Goal: Book appointment/travel/reservation

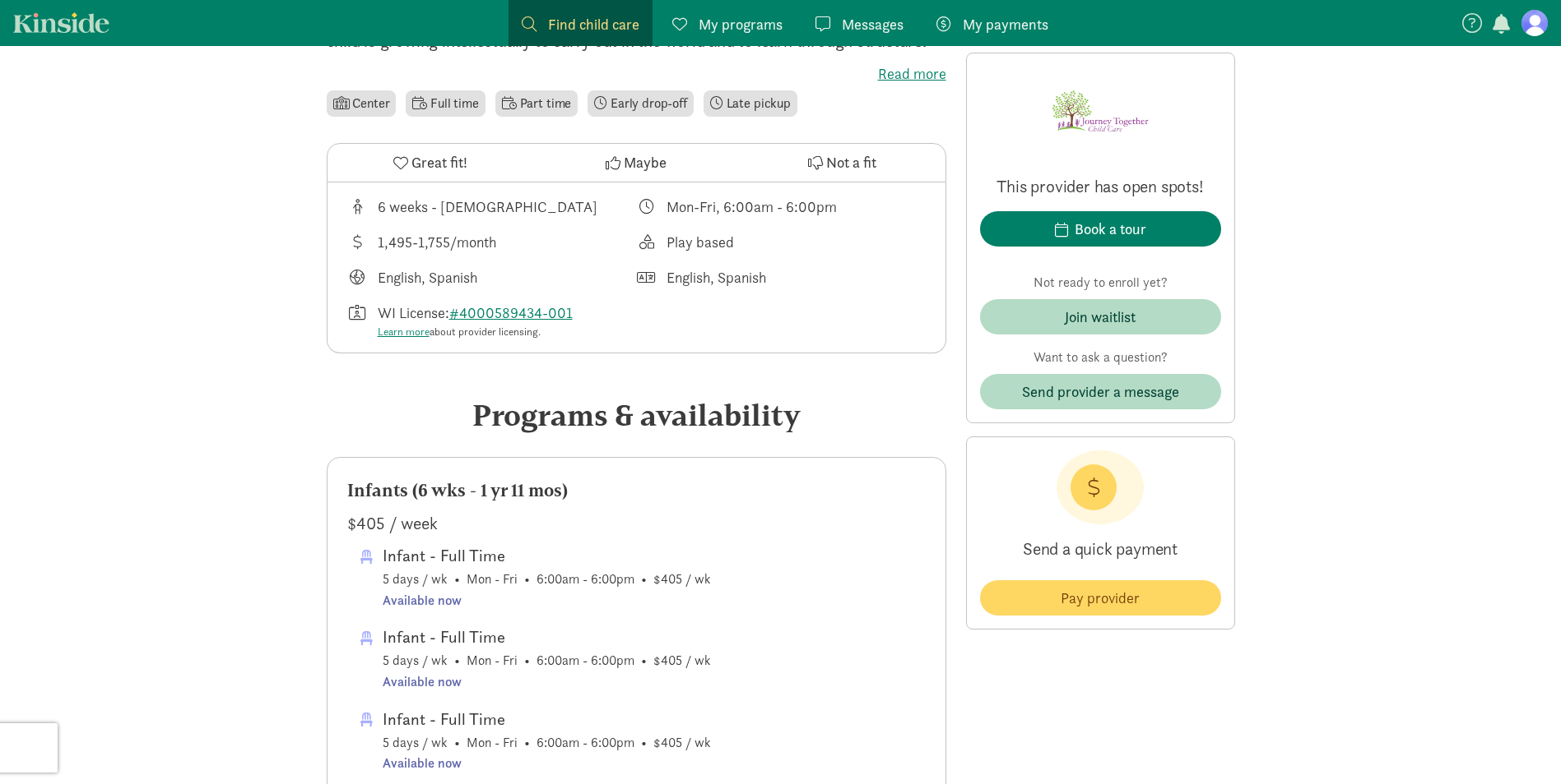
scroll to position [494, 0]
click at [1107, 226] on div "Book a tour" at bounding box center [1109, 229] width 71 height 22
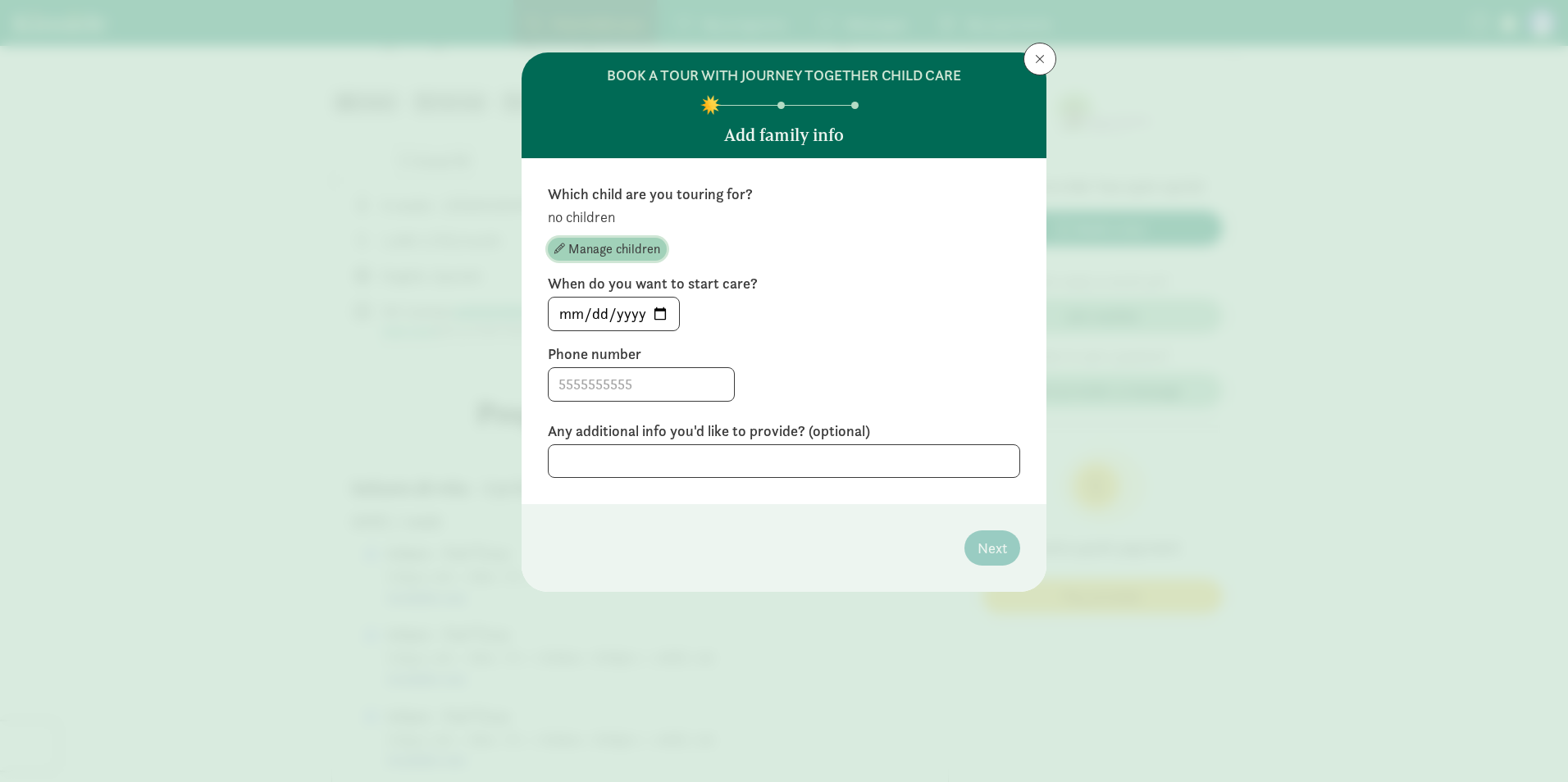
click at [632, 244] on span "Manage children" at bounding box center [614, 249] width 92 height 20
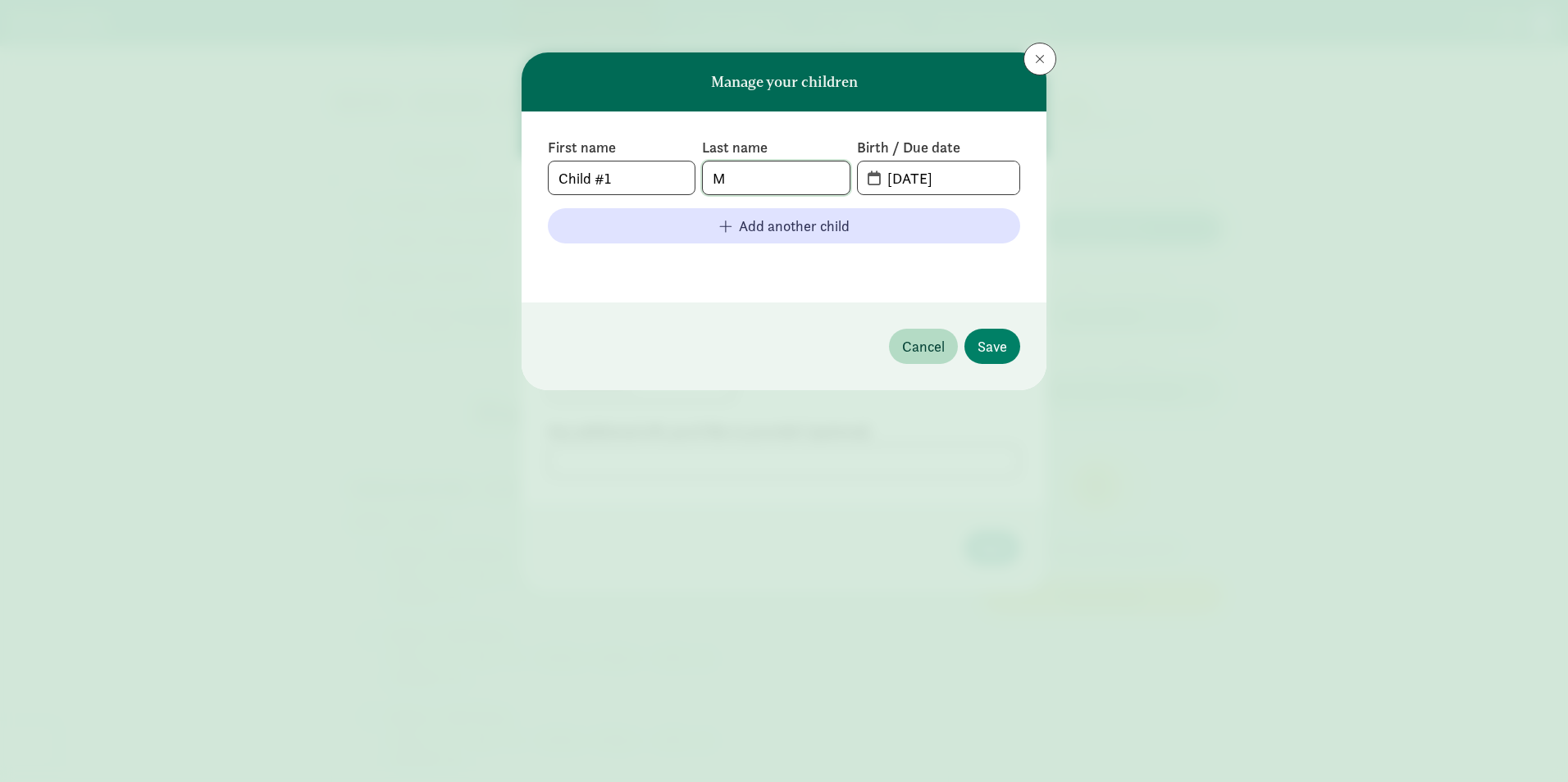
drag, startPoint x: 763, startPoint y: 175, endPoint x: 705, endPoint y: 182, distance: 58.4
click at [705, 182] on input "M" at bounding box center [776, 177] width 146 height 33
type input "G"
drag, startPoint x: 621, startPoint y: 177, endPoint x: 489, endPoint y: 170, distance: 132.2
click at [490, 169] on div "Manage your children First name Child #1 Last name G Birth / Due date [DATE] Ad…" at bounding box center [784, 391] width 1568 height 782
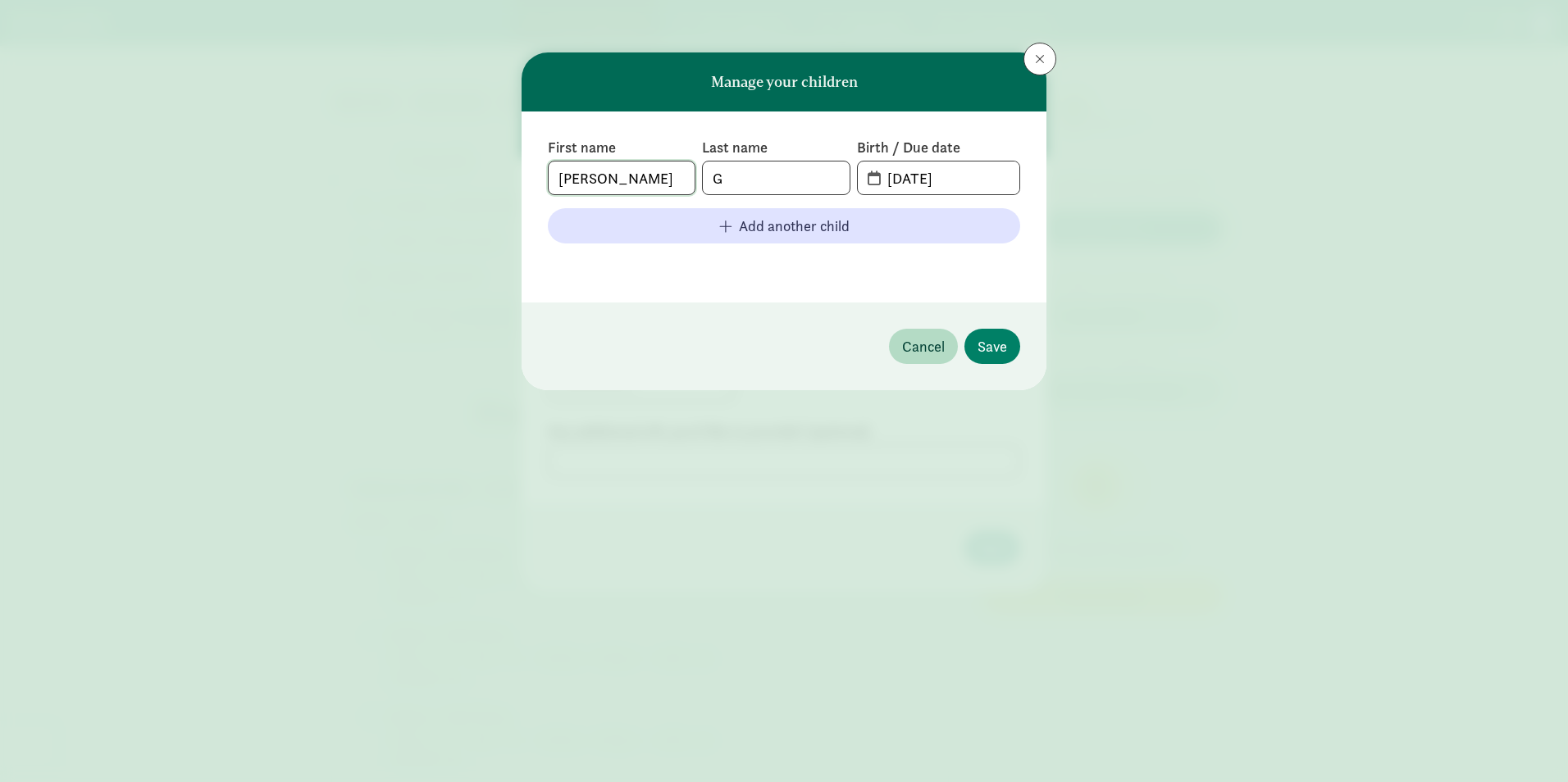
type input "[PERSON_NAME]"
click at [881, 172] on input "[DATE]" at bounding box center [948, 177] width 142 height 33
click at [872, 182] on span "[DATE]" at bounding box center [939, 177] width 162 height 33
click at [878, 175] on input "[DATE]" at bounding box center [948, 177] width 142 height 33
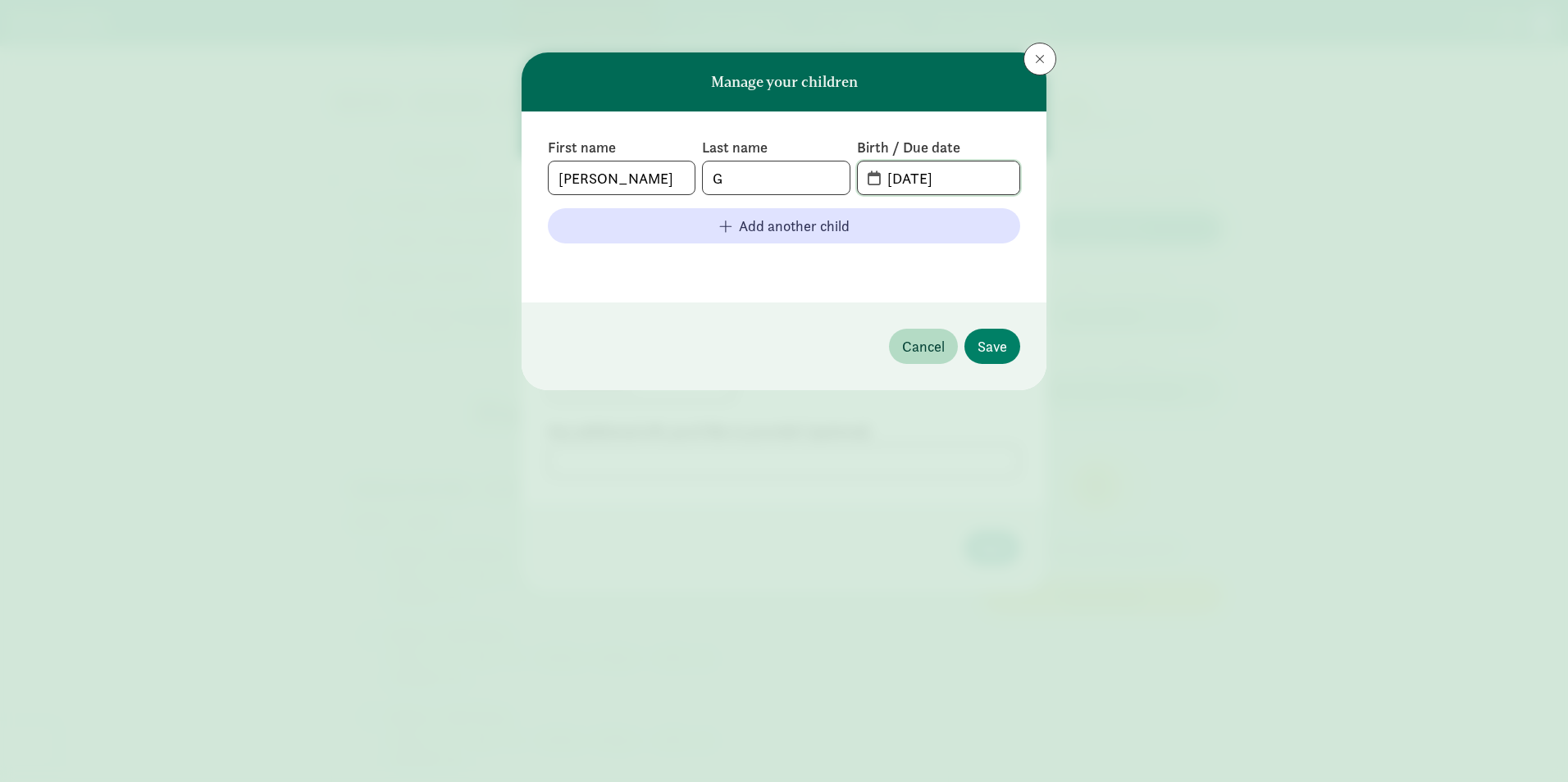
click at [905, 184] on input "[DATE]" at bounding box center [948, 177] width 142 height 33
drag, startPoint x: 973, startPoint y: 186, endPoint x: 884, endPoint y: 180, distance: 89.2
click at [884, 180] on input "[DATE]" at bounding box center [948, 177] width 142 height 33
type input "[DATE]"
click at [983, 340] on span "Save" at bounding box center [993, 347] width 30 height 22
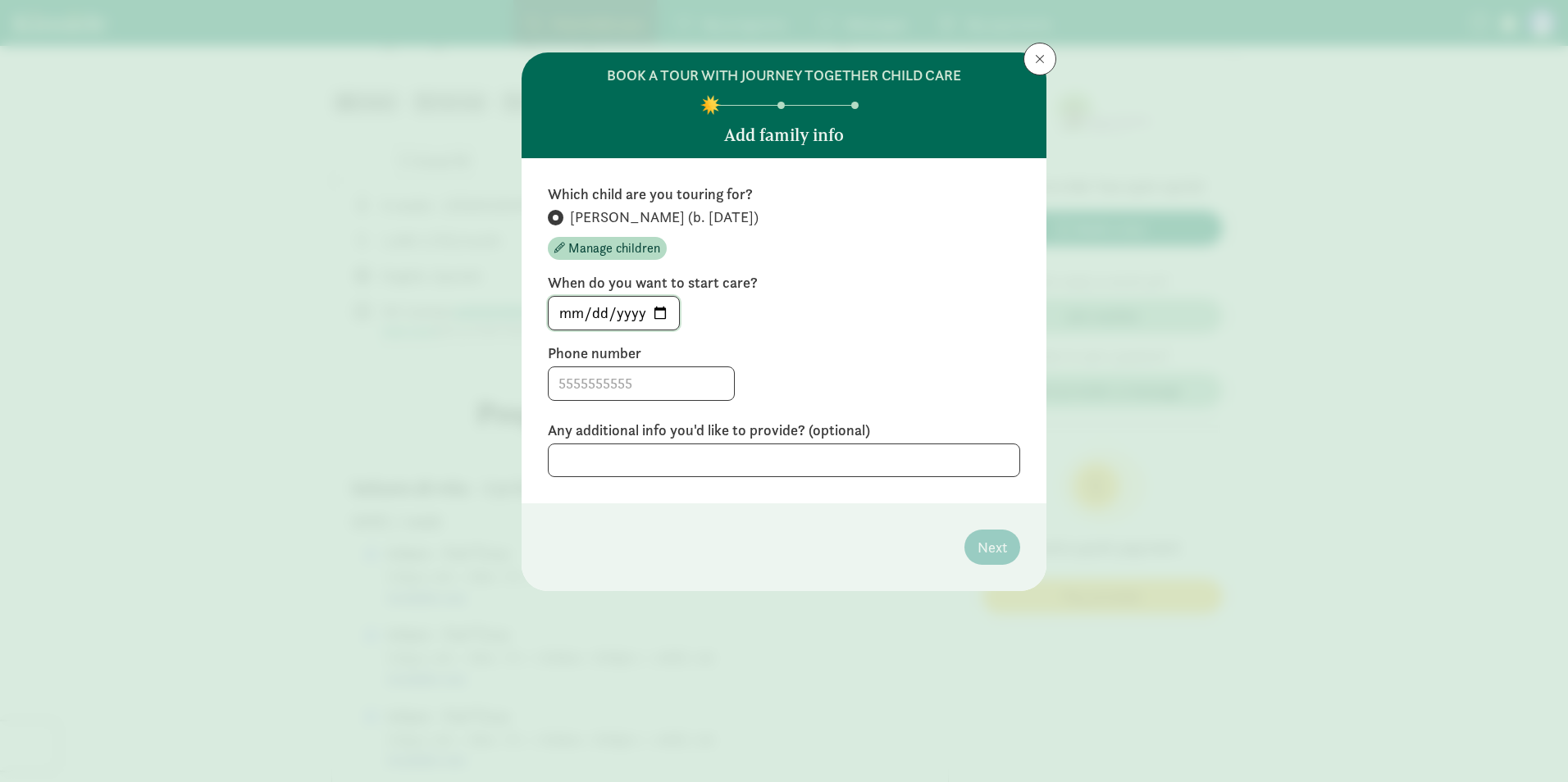
click at [658, 311] on input "[DATE]" at bounding box center [614, 312] width 130 height 33
type input "[DATE]"
click at [634, 390] on input at bounding box center [641, 383] width 185 height 33
type input "5123648485"
click at [582, 467] on textarea at bounding box center [784, 460] width 473 height 33
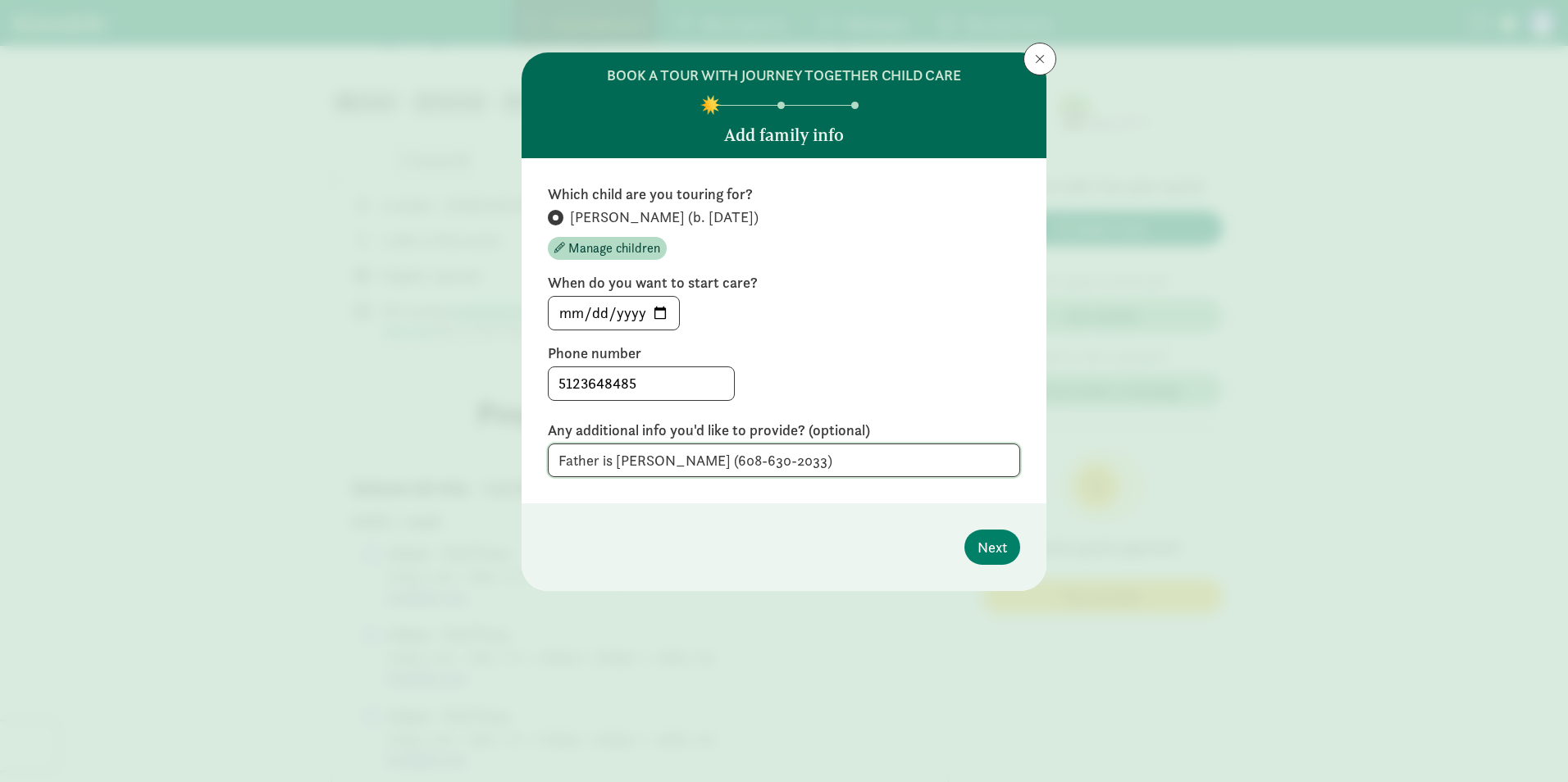
type textarea "Father is [PERSON_NAME] (608-630-2033)"
click at [579, 382] on input "5123648485" at bounding box center [641, 383] width 185 height 33
type input "[PHONE_NUMBER]"
click at [988, 552] on span "Next" at bounding box center [993, 548] width 30 height 22
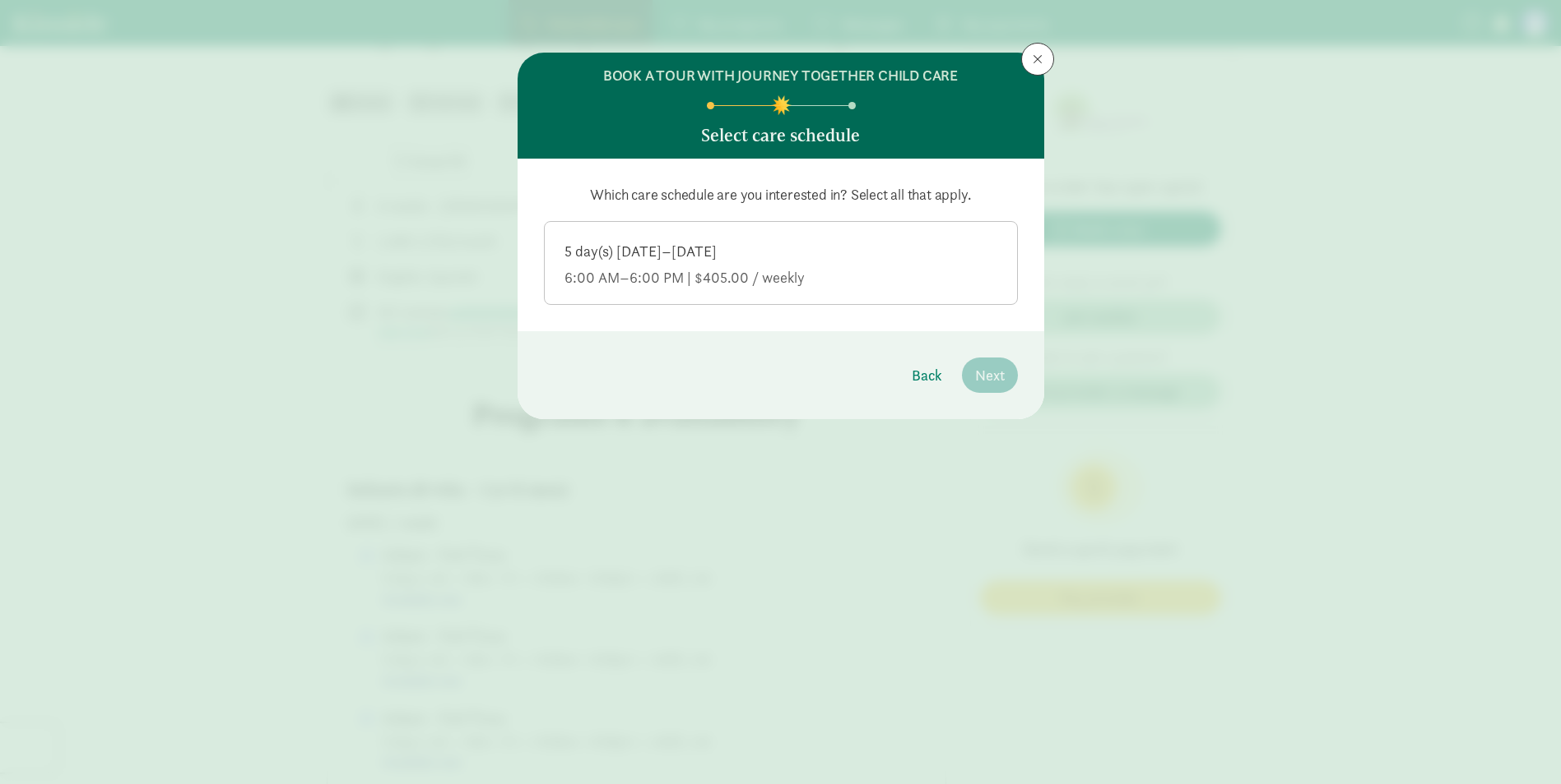
click at [632, 268] on div "5 day(s) [DATE]–[DATE]" at bounding box center [780, 277] width 433 height 20
click at [0, 0] on input "5 day(s) [DATE]–[DATE] 6:00 AM–6:00 PM | $405.00 / weekly" at bounding box center [0, 0] width 0 height 0
click at [627, 268] on div "5 day(s) [DATE]–[DATE]" at bounding box center [780, 277] width 433 height 20
click at [0, 0] on input "5 day(s) [DATE]–[DATE] 6:00 AM–6:00 PM | $405.00 / weekly" at bounding box center [0, 0] width 0 height 0
click at [627, 268] on div "5 day(s) [DATE]–[DATE]" at bounding box center [780, 277] width 433 height 20
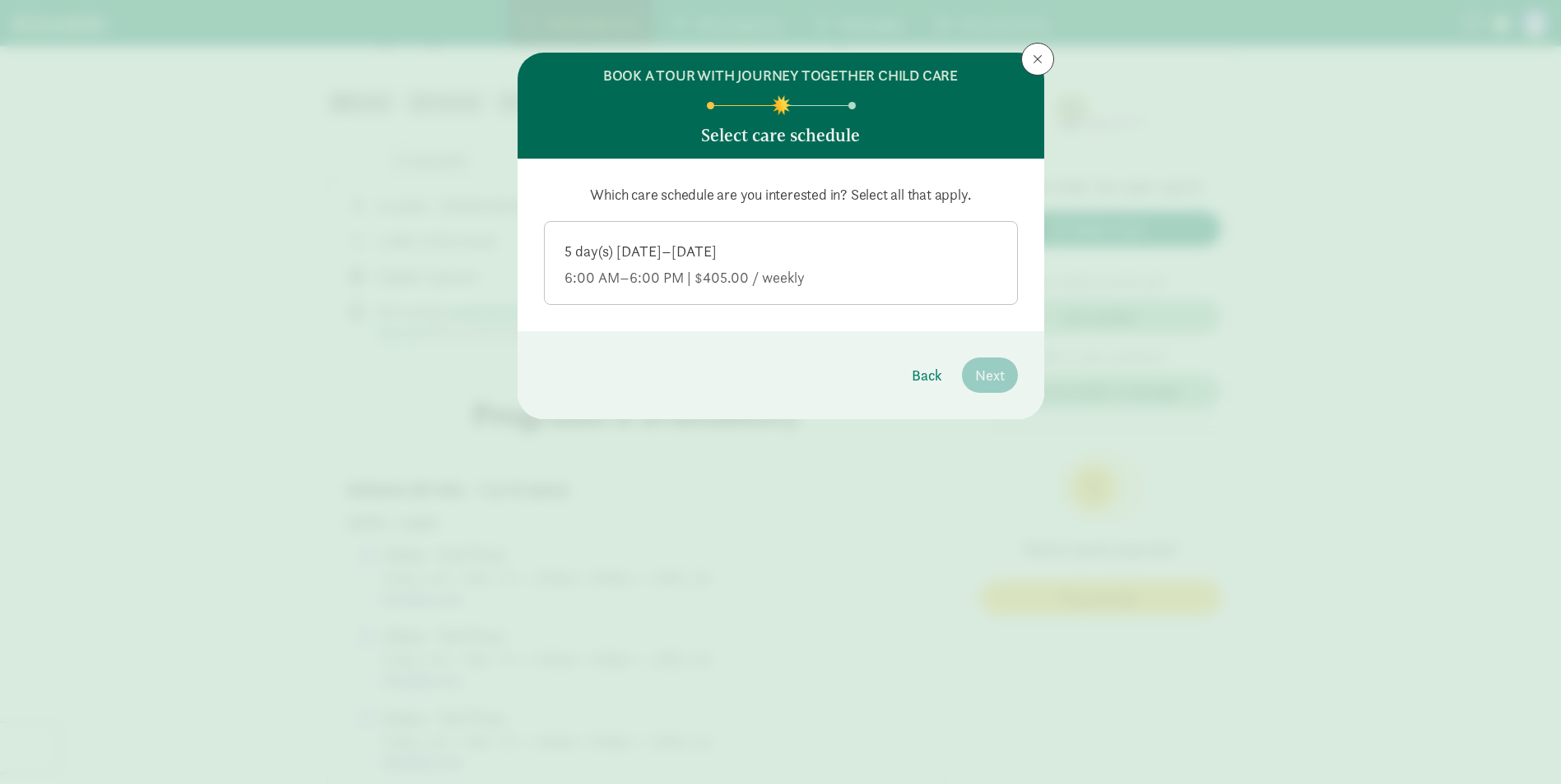
click at [0, 0] on input "5 day(s) [DATE]–[DATE] 6:00 AM–6:00 PM | $405.00 / weekly" at bounding box center [0, 0] width 0 height 0
click at [977, 379] on span "Next" at bounding box center [990, 375] width 30 height 22
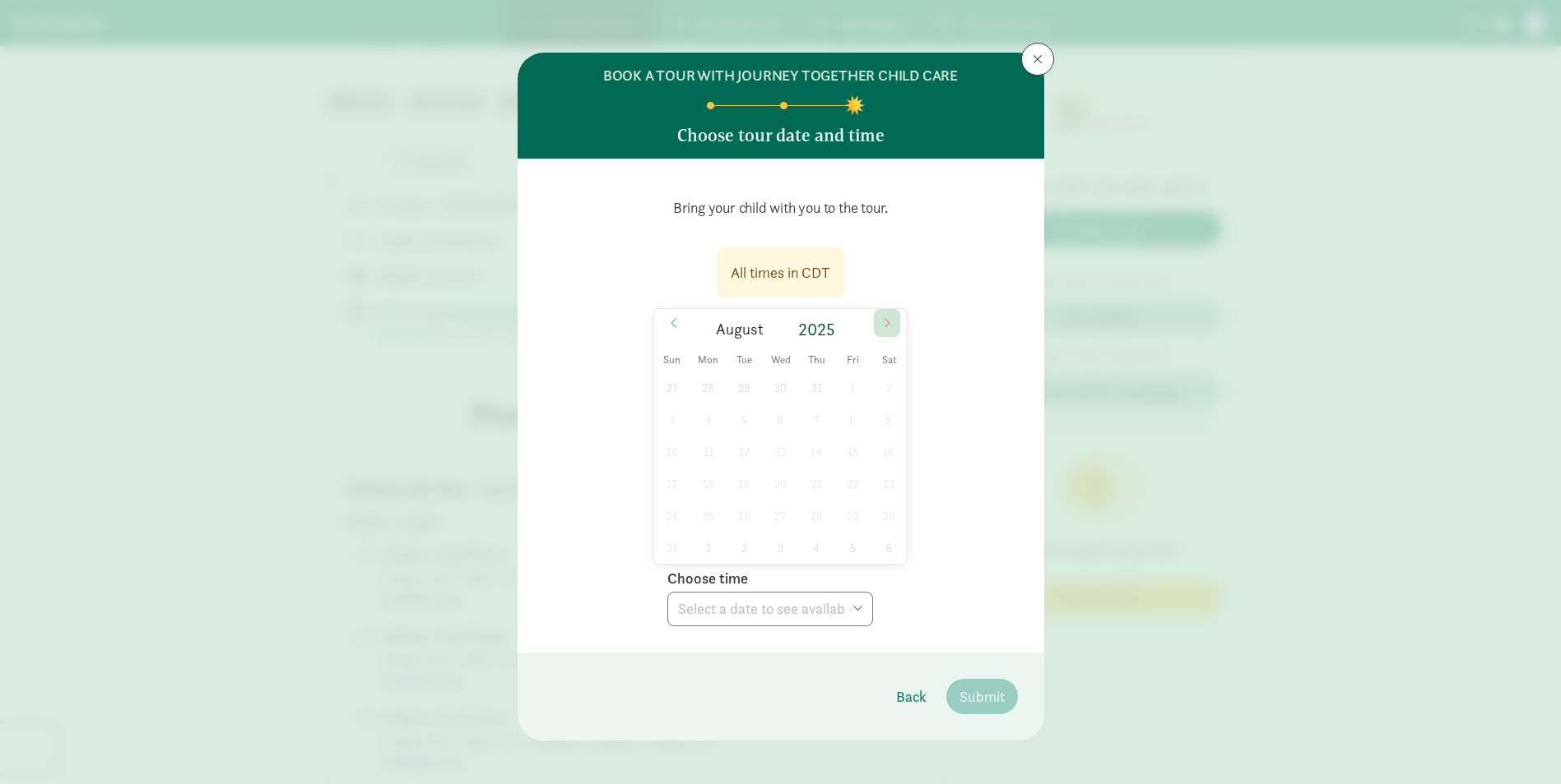
click at [882, 324] on icon at bounding box center [887, 323] width 10 height 12
click at [882, 319] on icon at bounding box center [887, 323] width 10 height 12
click at [882, 318] on icon at bounding box center [887, 323] width 10 height 12
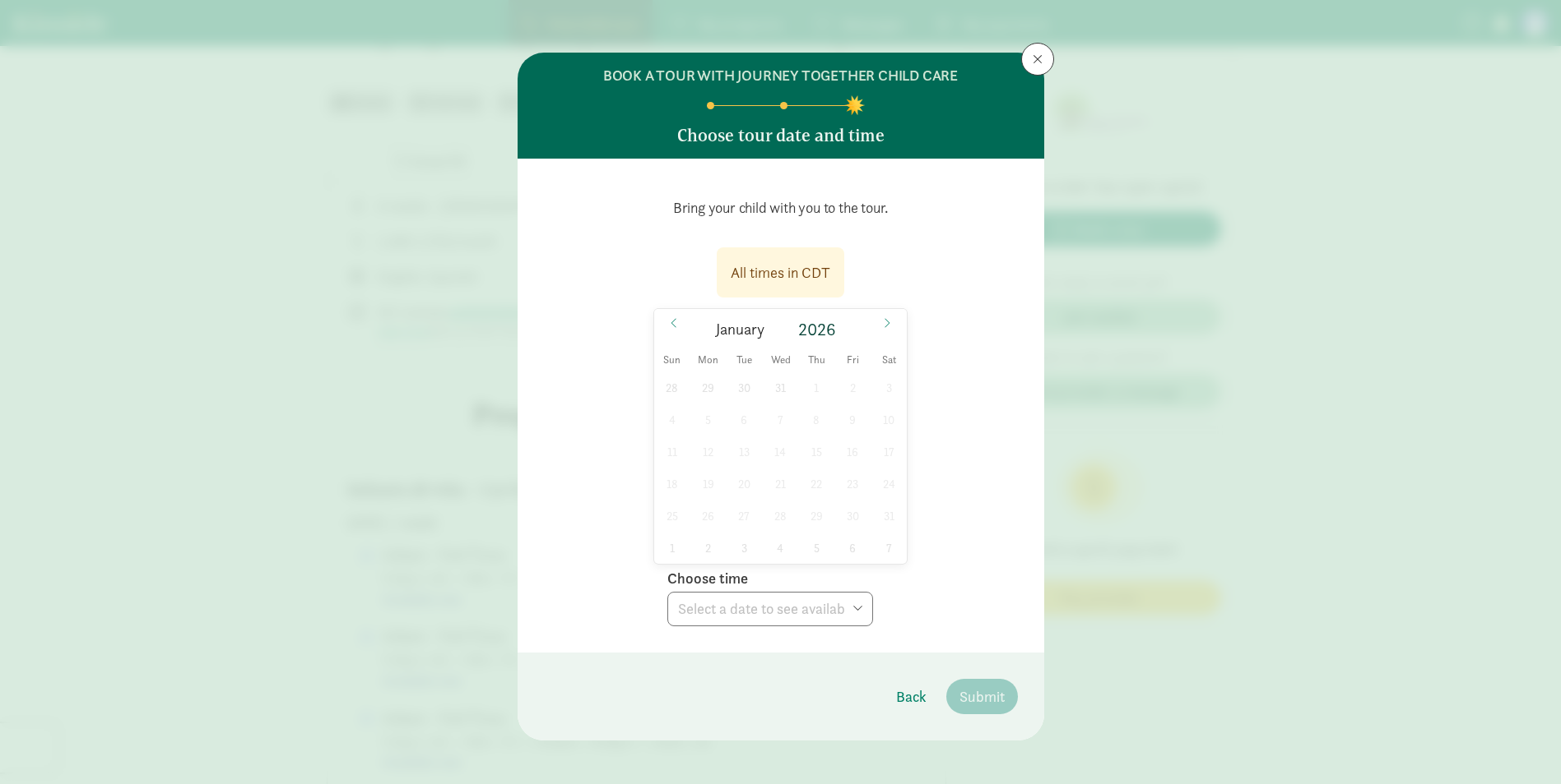
click at [778, 458] on div "28 29 30 31 1 2 3 4 5 6 7 8 9 10 11 12 13 14 15 16 17 18 19 20 21 22 23 24 25 2…" at bounding box center [780, 467] width 253 height 193
click at [773, 494] on div "28 29 30 31 1 2 3 4 5 6 7 8 9 10 11 12 13 14 15 16 17 18 19 20 21 22 23 24 25 2…" at bounding box center [780, 467] width 253 height 193
drag, startPoint x: 773, startPoint y: 494, endPoint x: 881, endPoint y: 321, distance: 203.9
click at [882, 321] on icon at bounding box center [887, 323] width 10 height 12
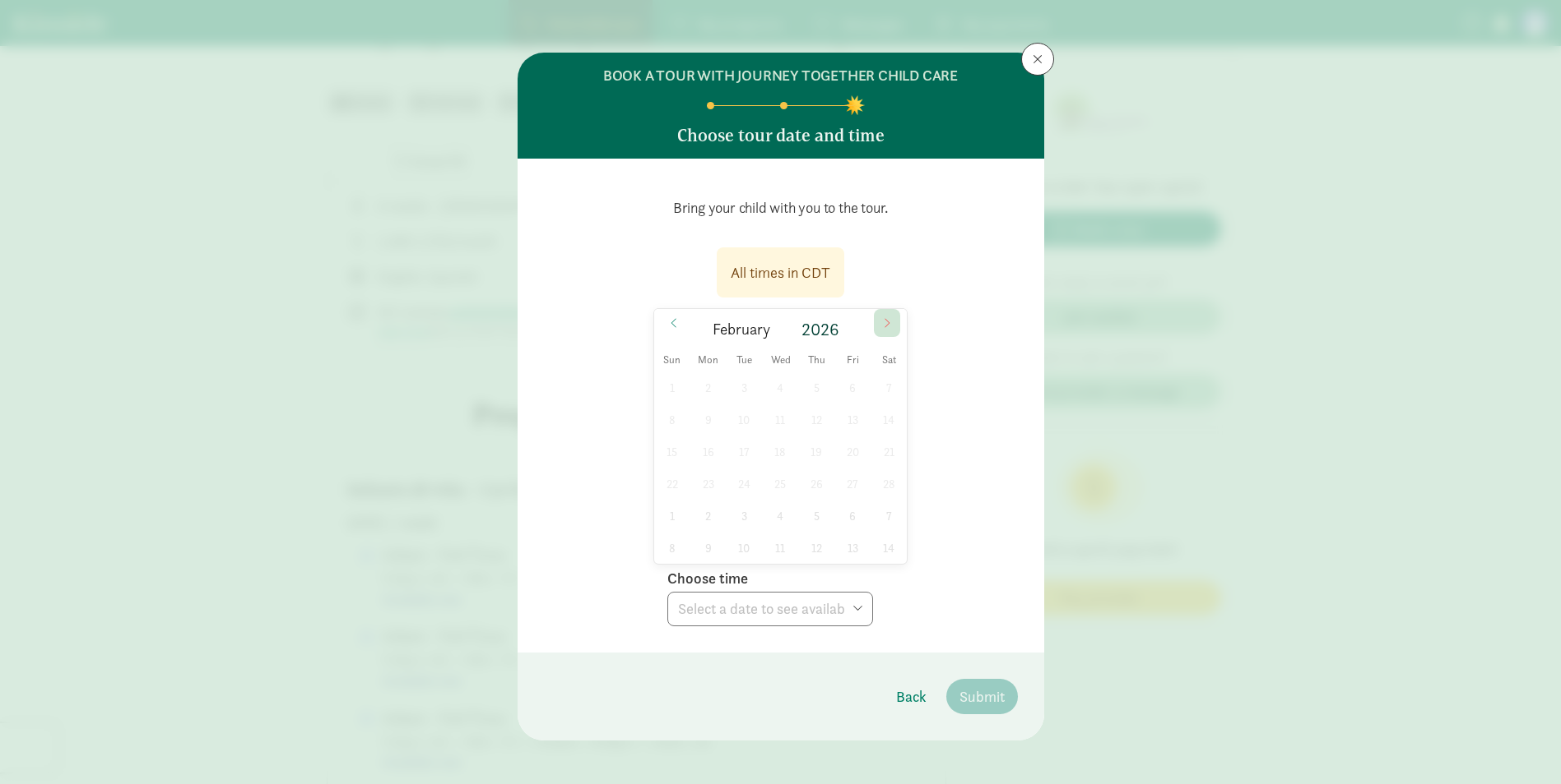
click at [877, 322] on span at bounding box center [886, 323] width 27 height 28
click at [882, 320] on icon at bounding box center [887, 323] width 10 height 12
click at [671, 322] on icon at bounding box center [674, 323] width 10 height 12
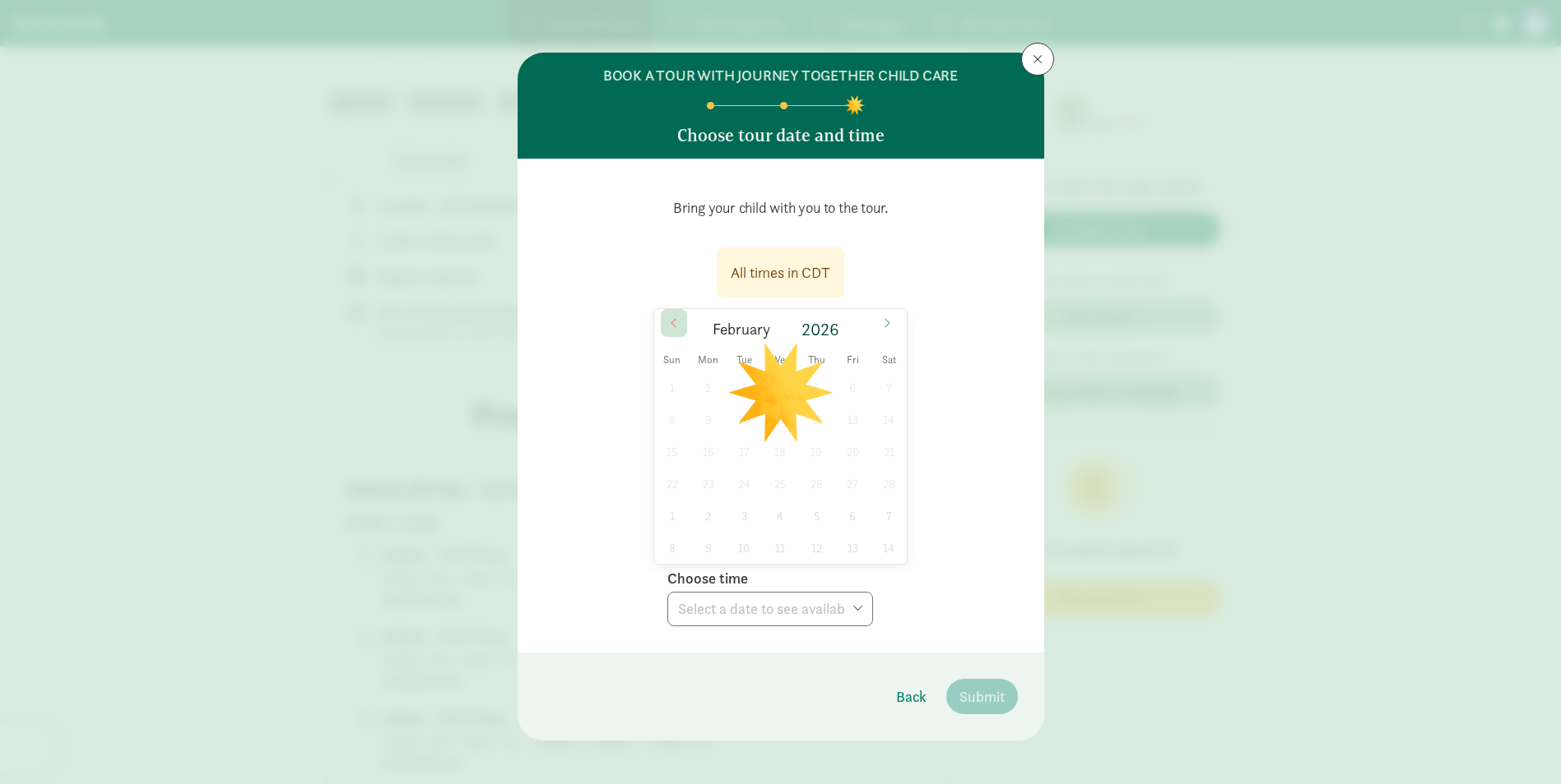
click at [671, 322] on icon at bounding box center [674, 323] width 10 height 12
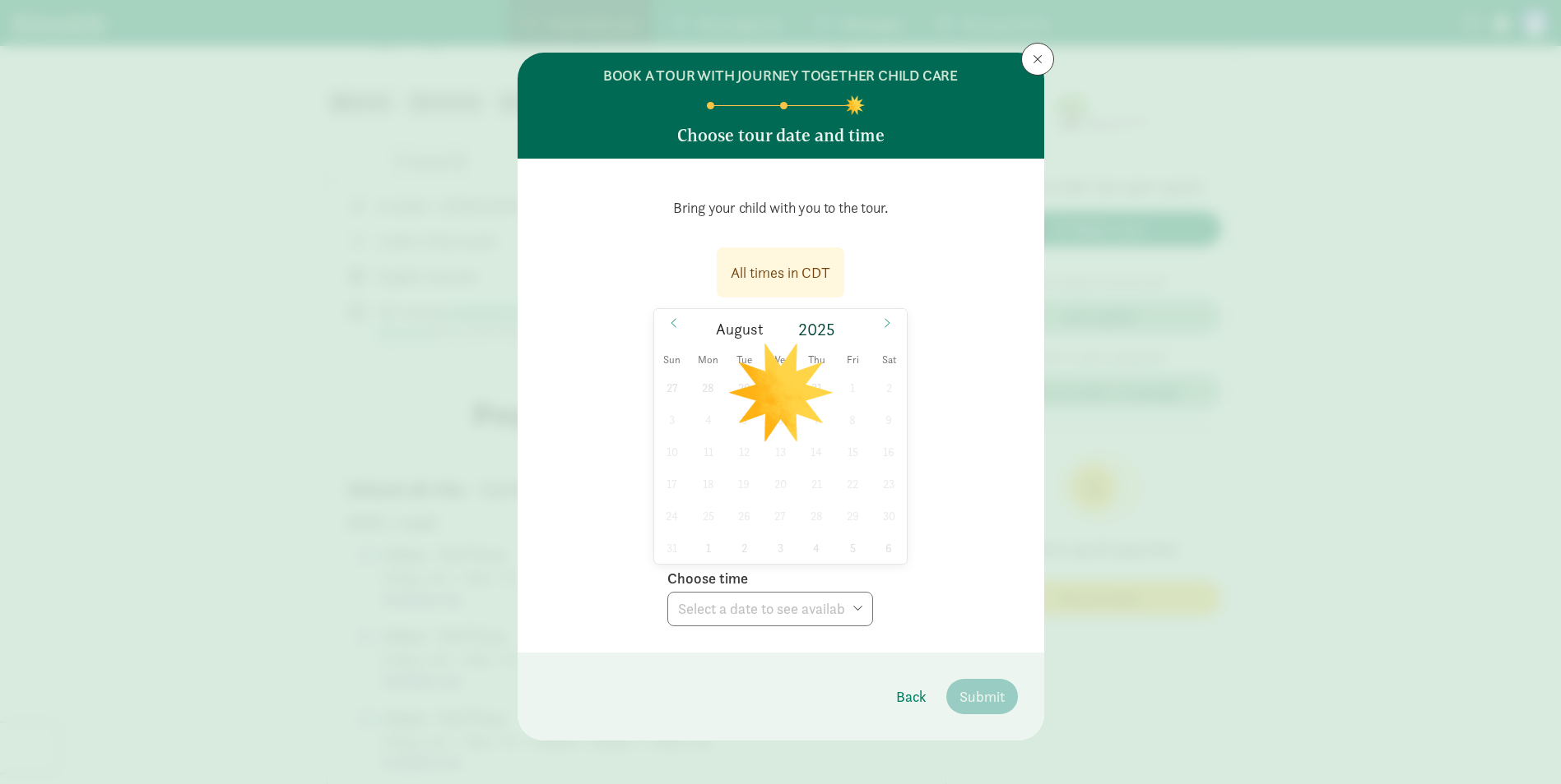
click at [714, 420] on div "27 28 29 30 31 1 2 3 4 5 6 7 8 9 10 11 12 13 14 15 16 17 18 19 20 21 22 23 24 2…" at bounding box center [780, 467] width 253 height 193
click at [720, 521] on div "27 28 29 30 31 1 2 3 4 5 6 7 8 9 10 11 12 13 14 15 16 17 18 19 20 21 22 23 24 2…" at bounding box center [780, 467] width 253 height 193
click at [738, 542] on div "27 28 29 30 31 1 2 3 4 5 6 7 8 9 10 11 12 13 14 15 16 17 18 19 20 21 22 23 24 2…" at bounding box center [780, 467] width 253 height 193
drag, startPoint x: 762, startPoint y: 486, endPoint x: 770, endPoint y: 471, distance: 17.0
click at [762, 484] on div "27 28 29 30 31 1 2 3 4 5 6 7 8 9 10 11 12 13 14 15 16 17 18 19 20 21 22 23 24 2…" at bounding box center [780, 467] width 253 height 193
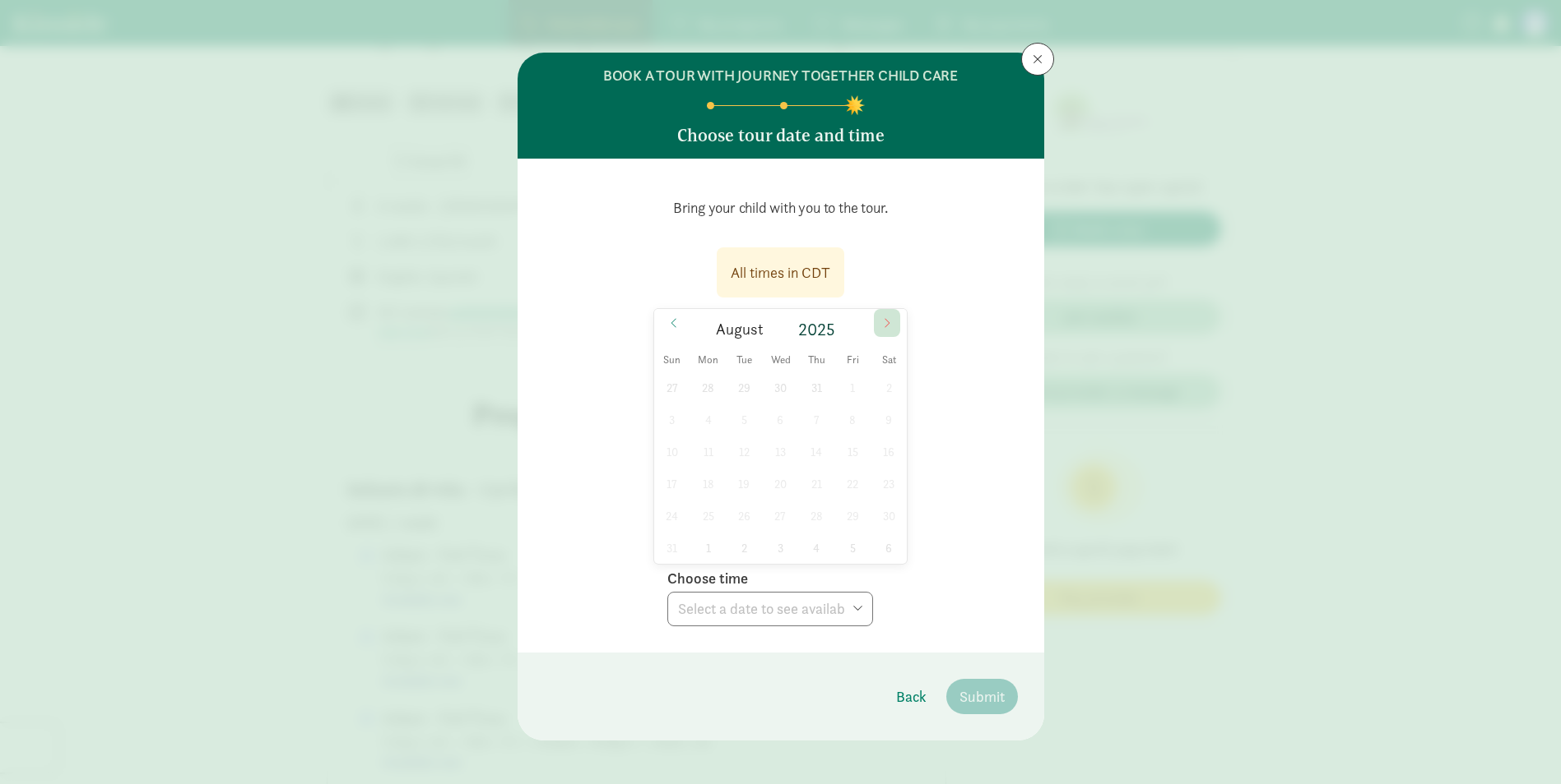
click at [882, 321] on icon at bounding box center [887, 323] width 10 height 12
click at [839, 506] on div "31 1 2 3 4 5 6 7 8 9 10 11 12 13 14 15 16 17 18 19 20 21 22 23 24 25 26 27 28 2…" at bounding box center [780, 467] width 253 height 193
click at [884, 316] on span at bounding box center [886, 323] width 27 height 28
click at [813, 469] on div "26 27 28 29 30 31 1 2 3 4 5 6 7 8 9 10 11 12 13 14 15 16 17 18 19 20 21 22 23 2…" at bounding box center [780, 467] width 253 height 193
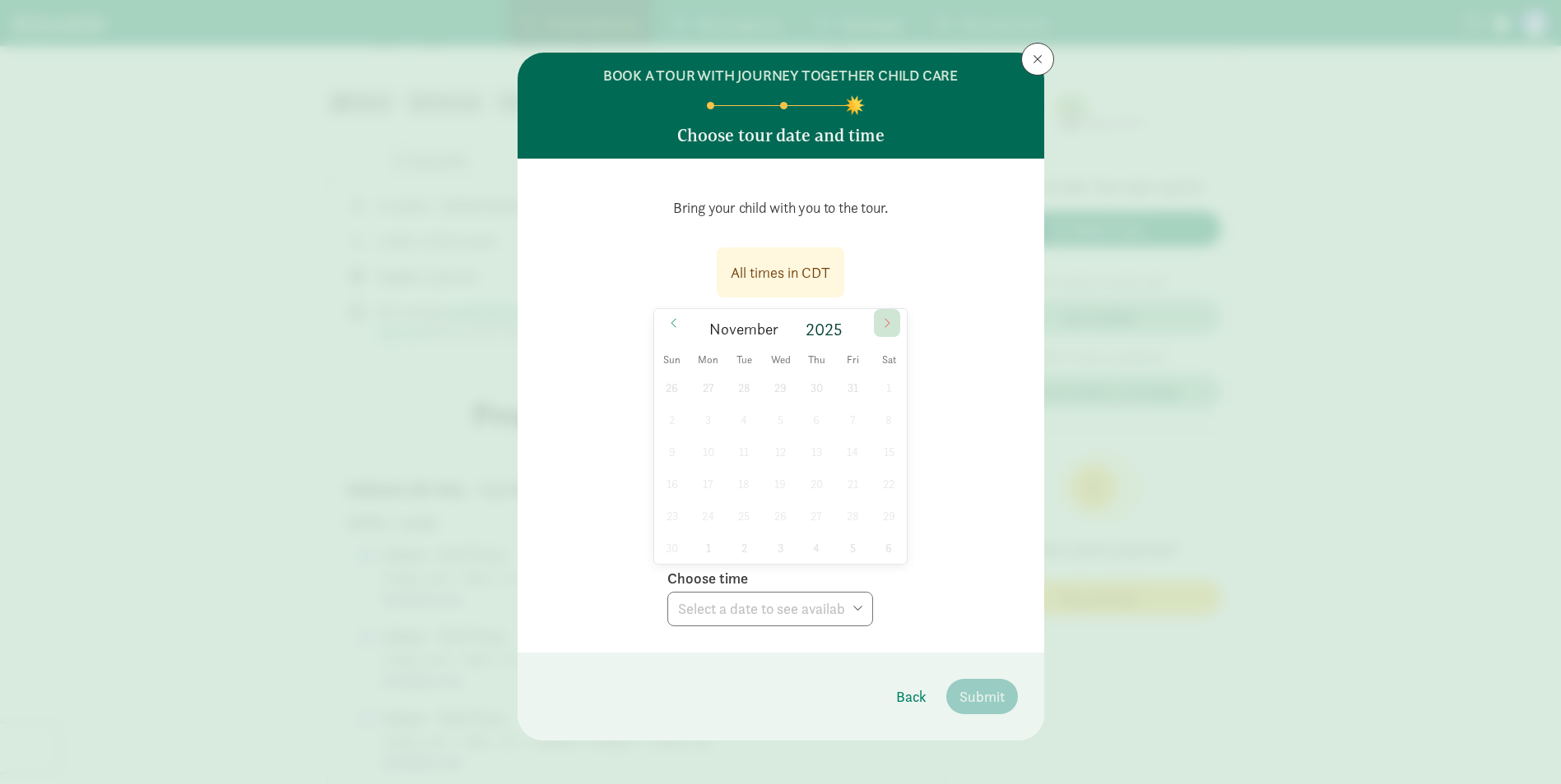
click at [886, 322] on icon at bounding box center [887, 323] width 10 height 12
click at [884, 316] on span at bounding box center [886, 323] width 27 height 28
type input "2026"
click at [884, 315] on span at bounding box center [886, 323] width 27 height 28
click at [884, 316] on span at bounding box center [886, 323] width 27 height 28
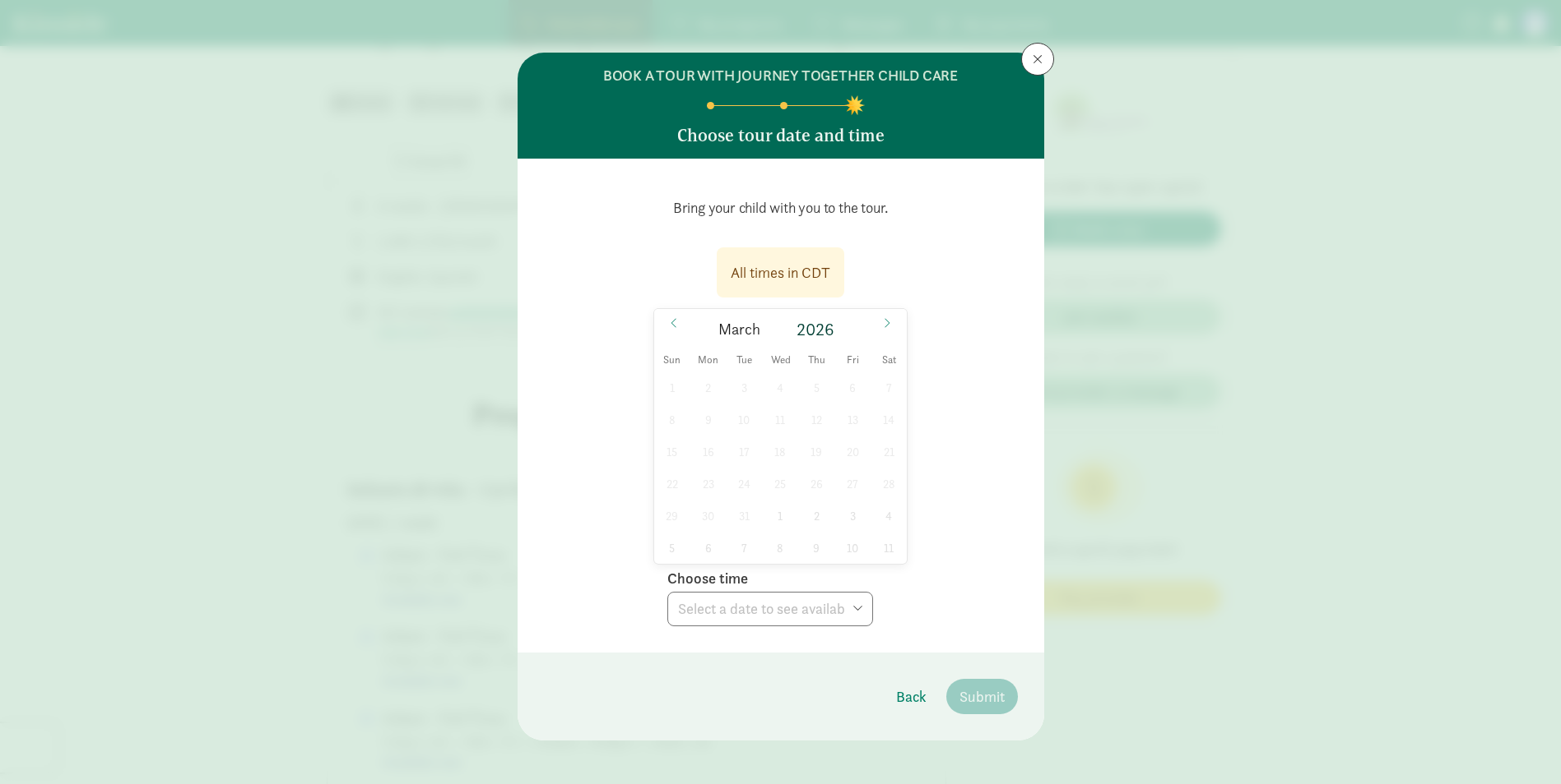
click at [770, 512] on div "1 2 3 4 5 6 7 8 9 10 11 12 13 14 15 16 17 18 19 20 21 22 23 24 25 26 27 28 29 3…" at bounding box center [780, 467] width 253 height 193
drag, startPoint x: 768, startPoint y: 510, endPoint x: 750, endPoint y: 494, distance: 24.1
click at [750, 494] on div "1 2 3 4 5 6 7 8 9 10 11 12 13 14 15 16 17 18 19 20 21 22 23 24 25 26 27 28 29 3…" at bounding box center [780, 467] width 253 height 193
drag, startPoint x: 750, startPoint y: 494, endPoint x: 733, endPoint y: 467, distance: 31.9
click at [733, 467] on div "1 2 3 4 5 6 7 8 9 10 11 12 13 14 15 16 17 18 19 20 21 22 23 24 25 26 27 28 29 3…" at bounding box center [780, 467] width 253 height 193
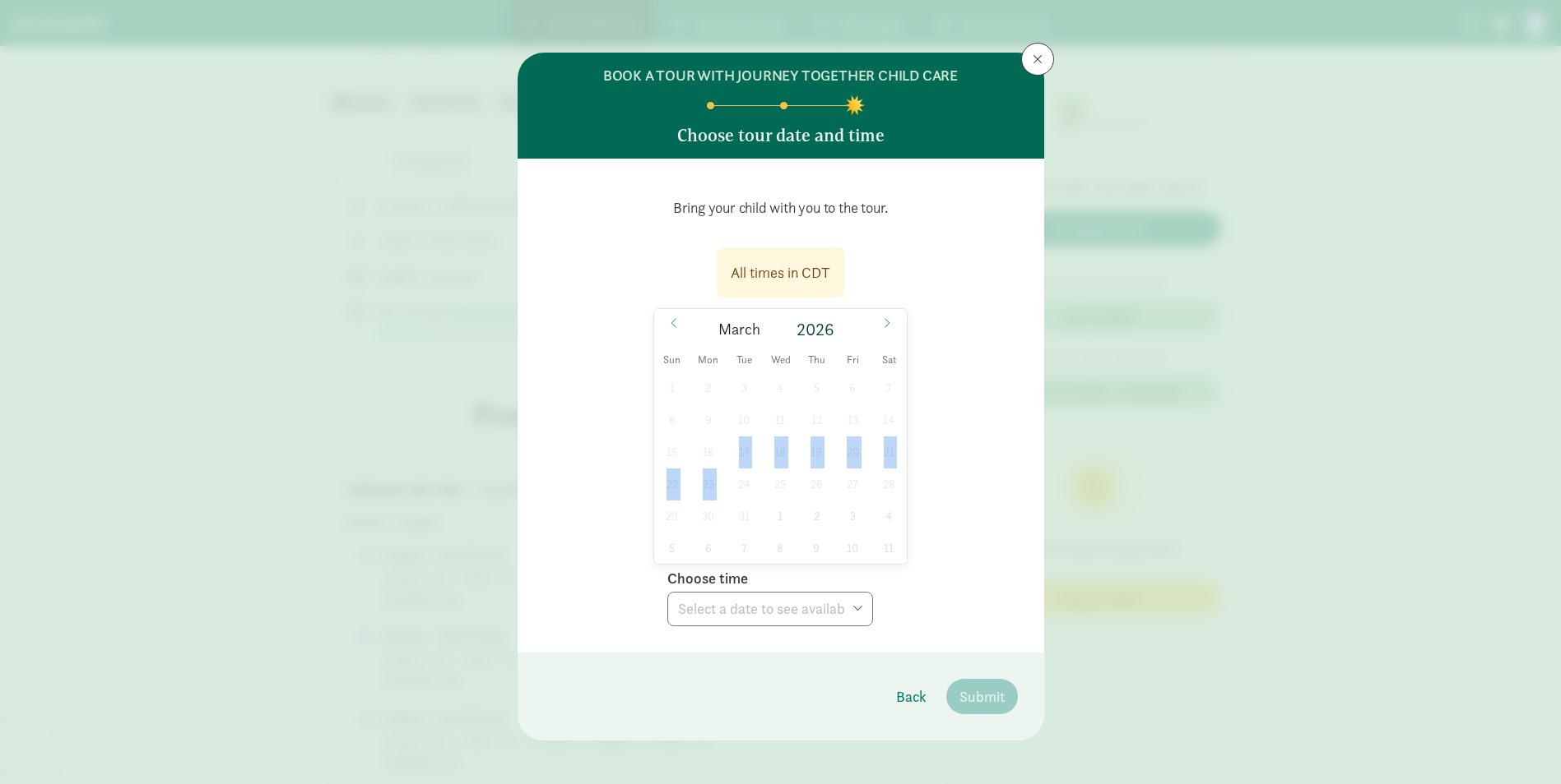
click at [738, 464] on div "1 2 3 4 5 6 7 8 9 10 11 12 13 14 15 16 17 18 19 20 21 22 23 24 25 26 27 28 29 3…" at bounding box center [780, 467] width 253 height 193
click at [808, 494] on div "1 2 3 4 5 6 7 8 9 10 11 12 13 14 15 16 17 18 19 20 21 22 23 24 25 26 27 28 29 3…" at bounding box center [780, 467] width 253 height 193
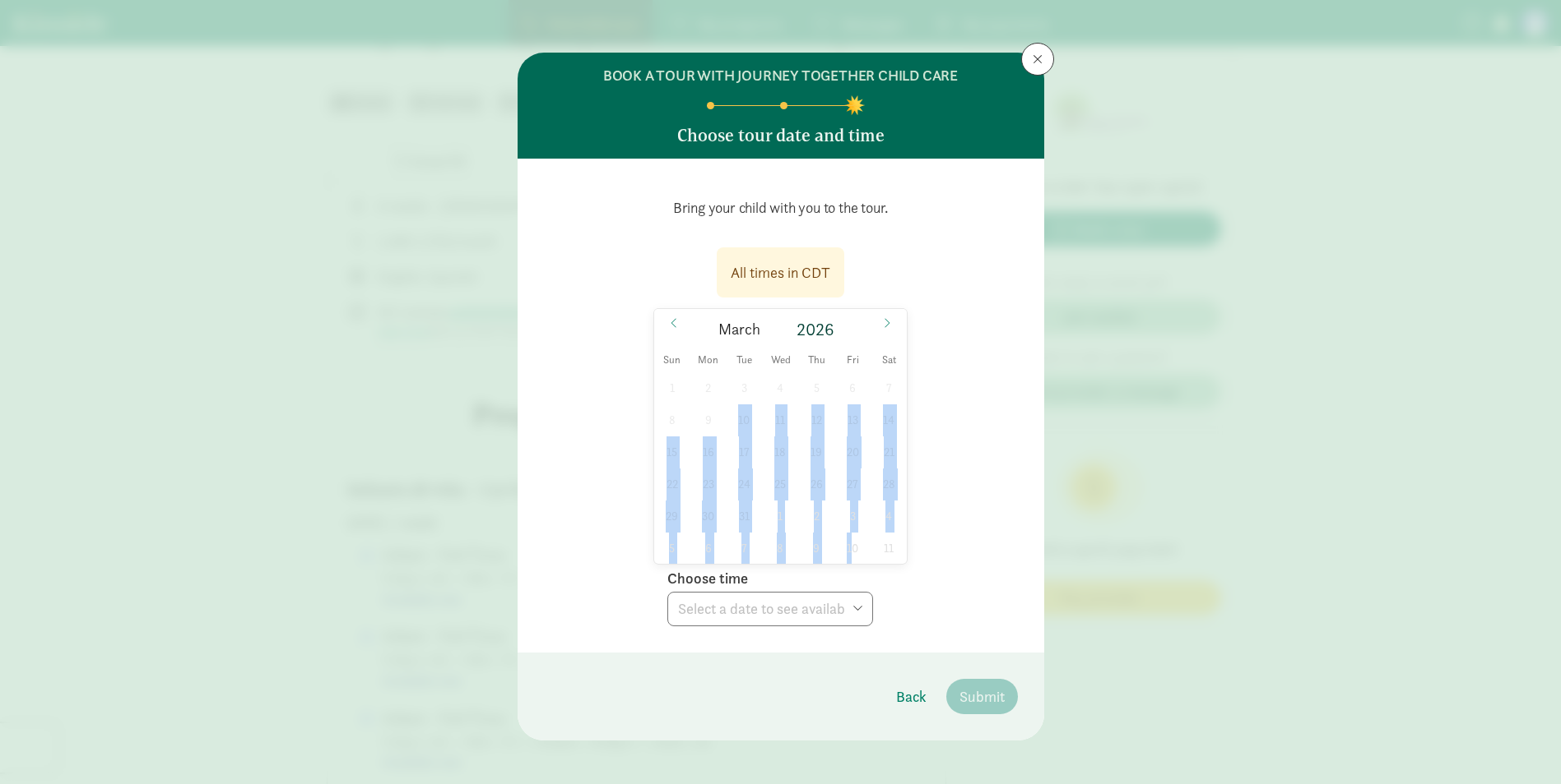
drag, startPoint x: 729, startPoint y: 434, endPoint x: 850, endPoint y: 550, distance: 167.6
click at [850, 550] on div "1 2 3 4 5 6 7 8 9 10 11 12 13 14 15 16 17 18 19 20 21 22 23 24 25 26 27 28 29 3…" at bounding box center [780, 467] width 253 height 193
click at [850, 548] on div "1 2 3 4 5 6 7 8 9 10 11 12 13 14 15 16 17 18 19 20 21 22 23 24 25 26 27 28 29 3…" at bounding box center [780, 467] width 253 height 193
click at [940, 454] on div "All times in CDT [DATE] Sun Mon Tue Wed Thu Fri Sat 1 2 3 4 5 6 7 8 9 10 11 12 …" at bounding box center [780, 432] width 474 height 389
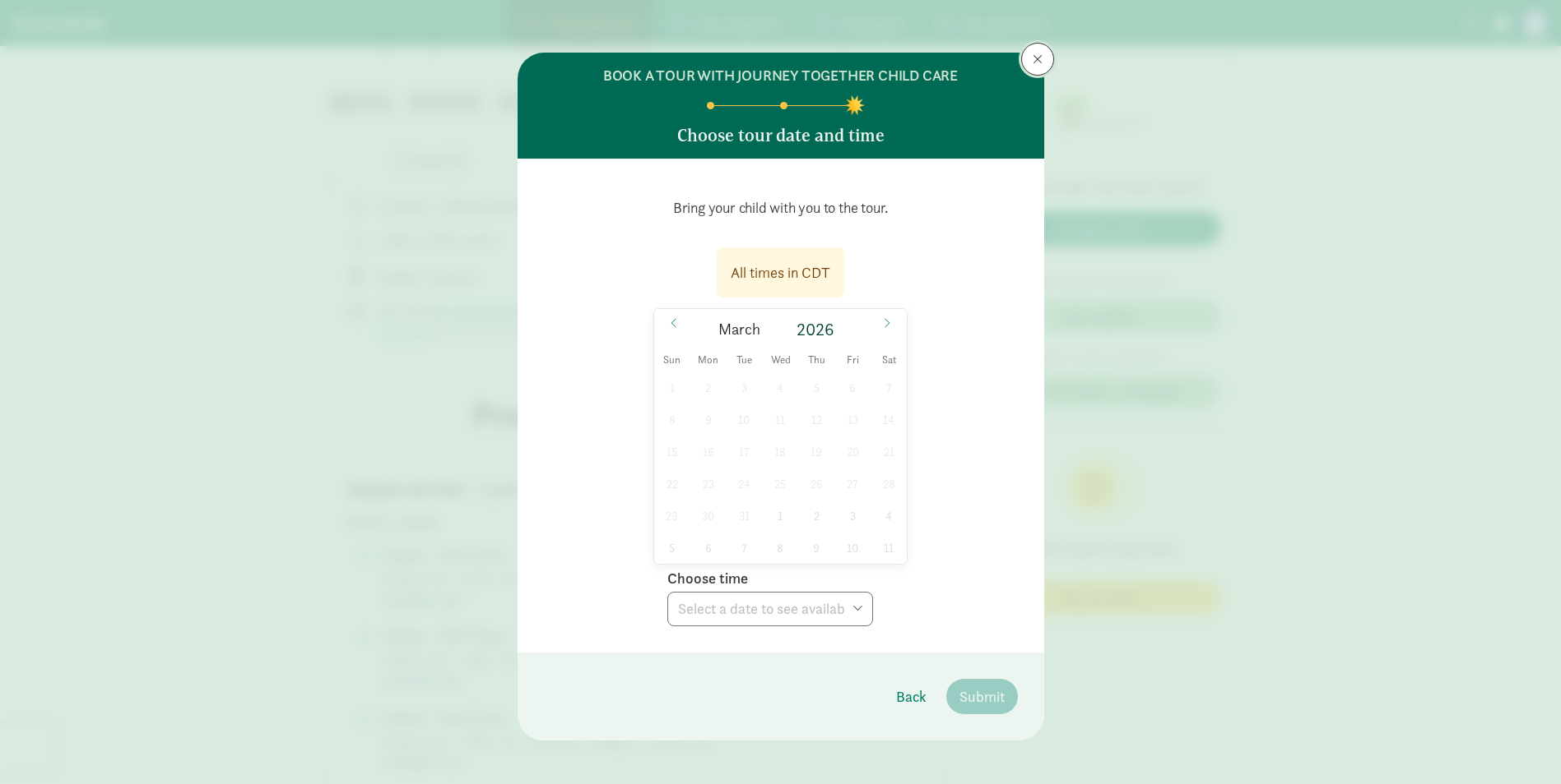
click at [1026, 55] on button at bounding box center [1036, 58] width 33 height 33
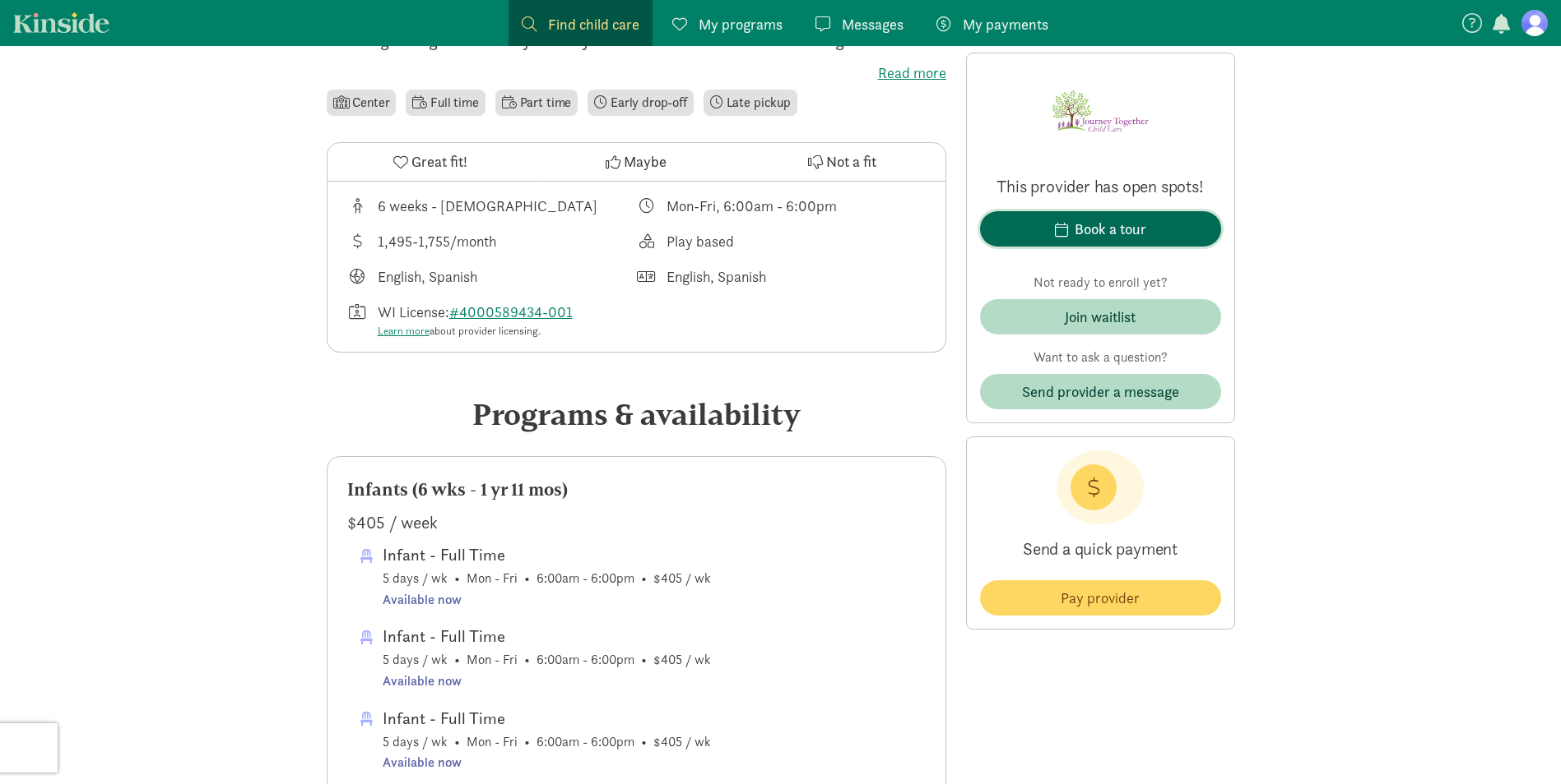
click at [1089, 231] on div "Book a tour" at bounding box center [1109, 229] width 71 height 22
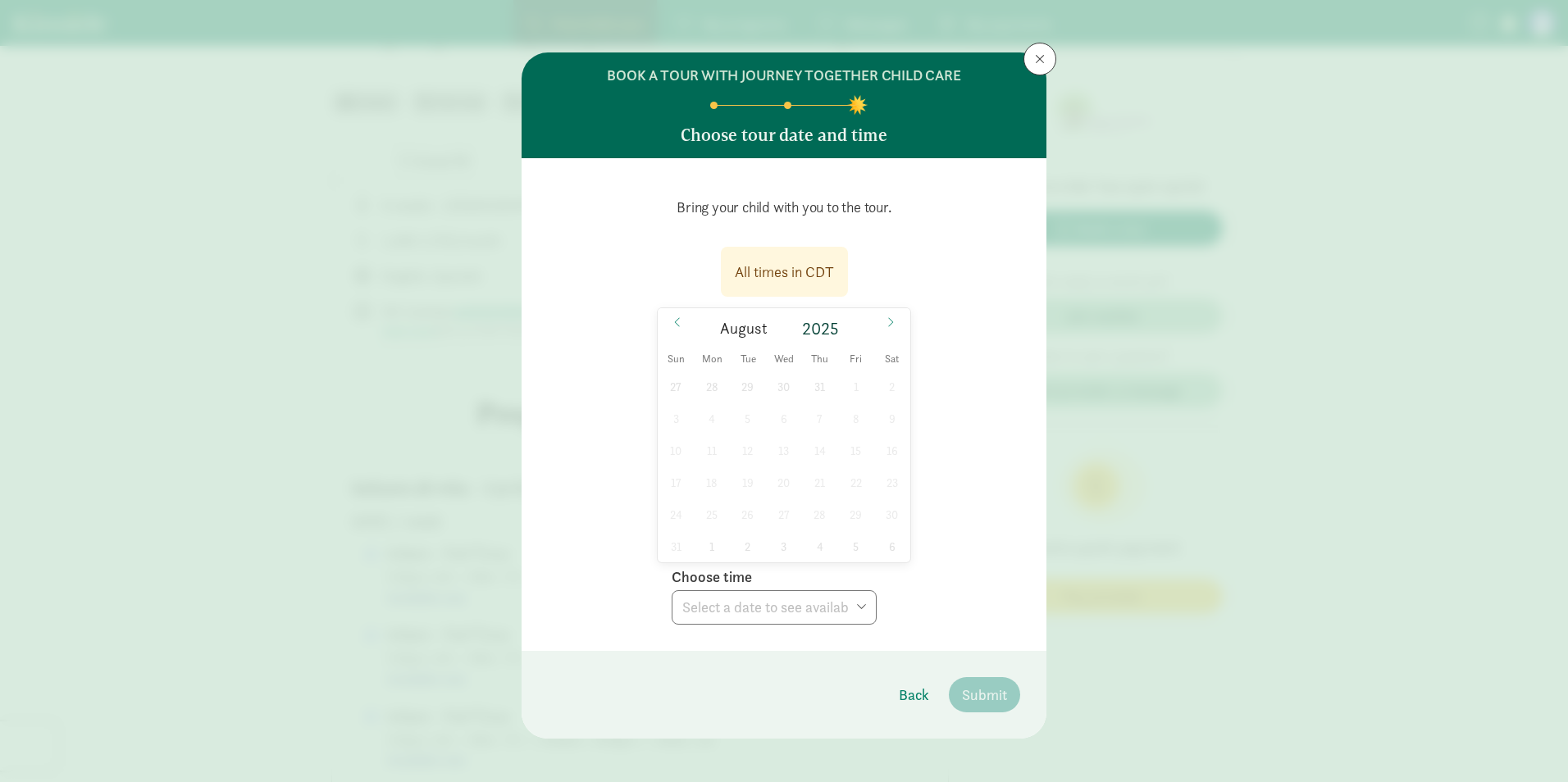
click at [833, 390] on div "27 28 29 30 31 1 2 3 4 5 6 7 8 9 10 11 12 13 14 15 16 17 18 19 20 21 22 23 24 2…" at bounding box center [784, 466] width 252 height 192
click at [803, 434] on div "27 28 29 30 31 1 2 3 4 5 6 7 8 9 10 11 12 13 14 15 16 17 18 19 20 21 22 23 24 2…" at bounding box center [784, 466] width 252 height 192
drag, startPoint x: 803, startPoint y: 434, endPoint x: 821, endPoint y: 434, distance: 18.0
click at [802, 468] on div "27 28 29 30 31 1 2 3 4 5 6 7 8 9 10 11 12 13 14 15 16 17 18 19 20 21 22 23 24 2…" at bounding box center [784, 466] width 252 height 192
click at [880, 322] on span at bounding box center [890, 322] width 27 height 28
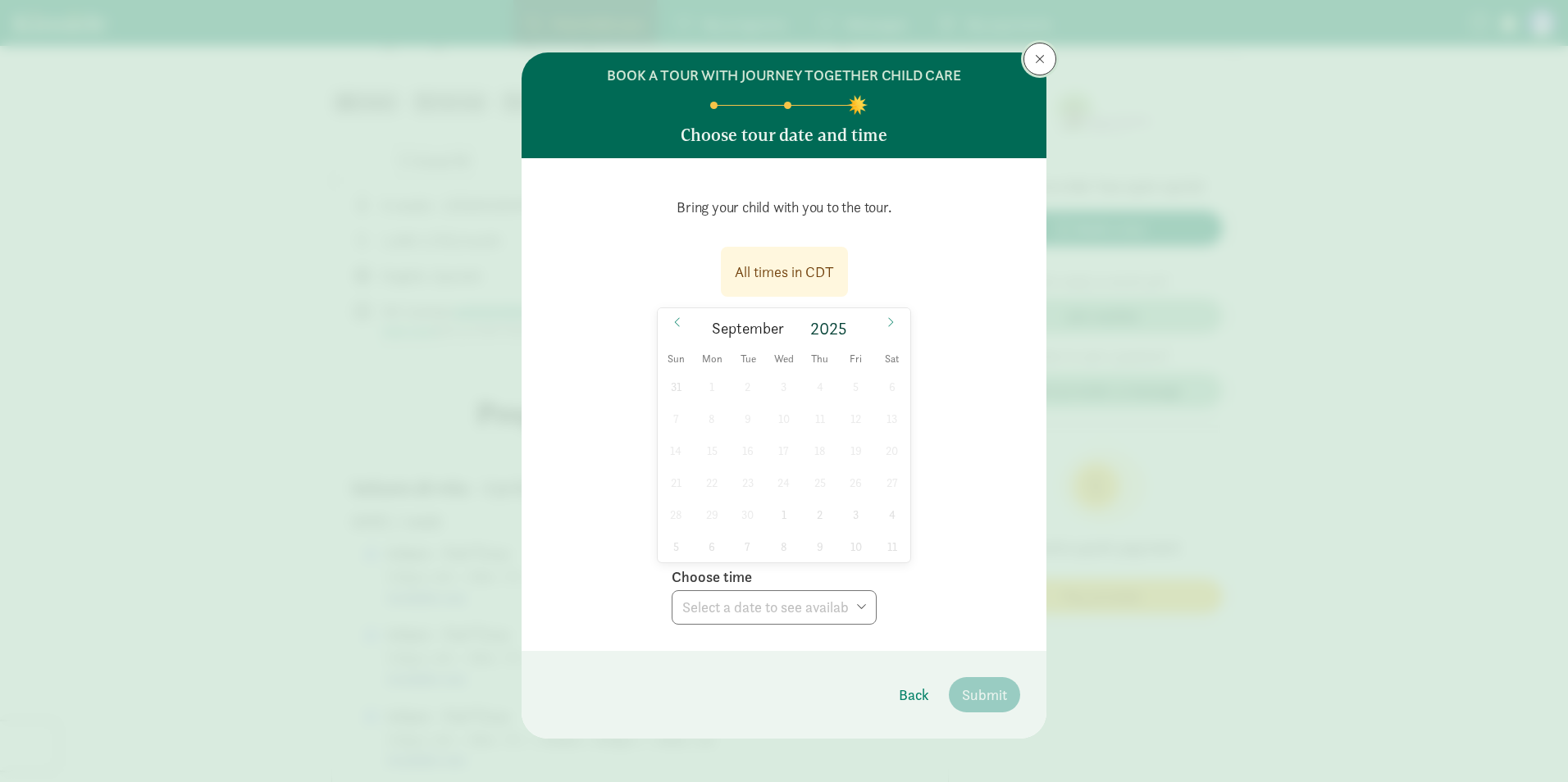
click at [1041, 58] on button at bounding box center [1039, 58] width 33 height 33
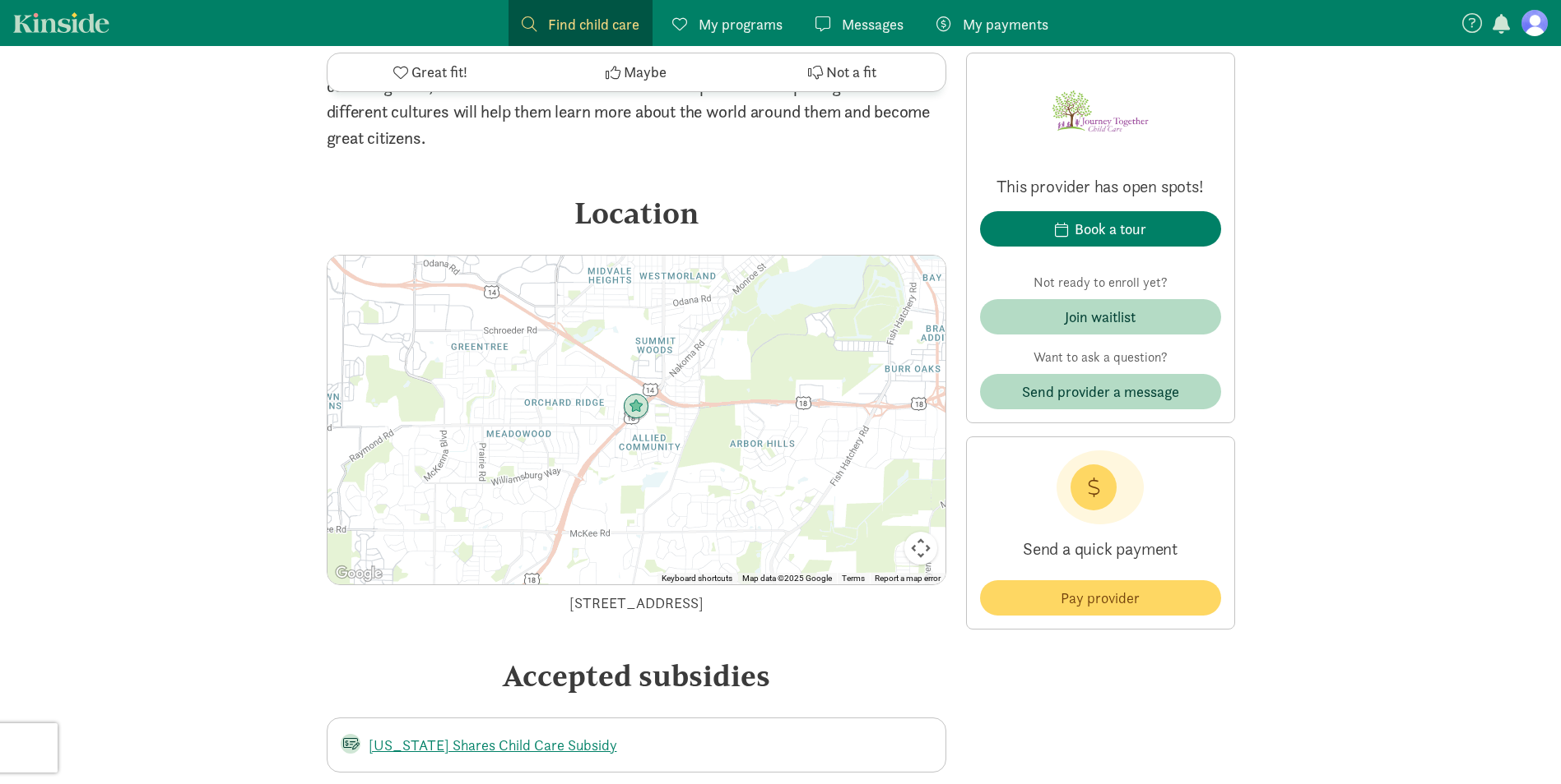
scroll to position [2700, 0]
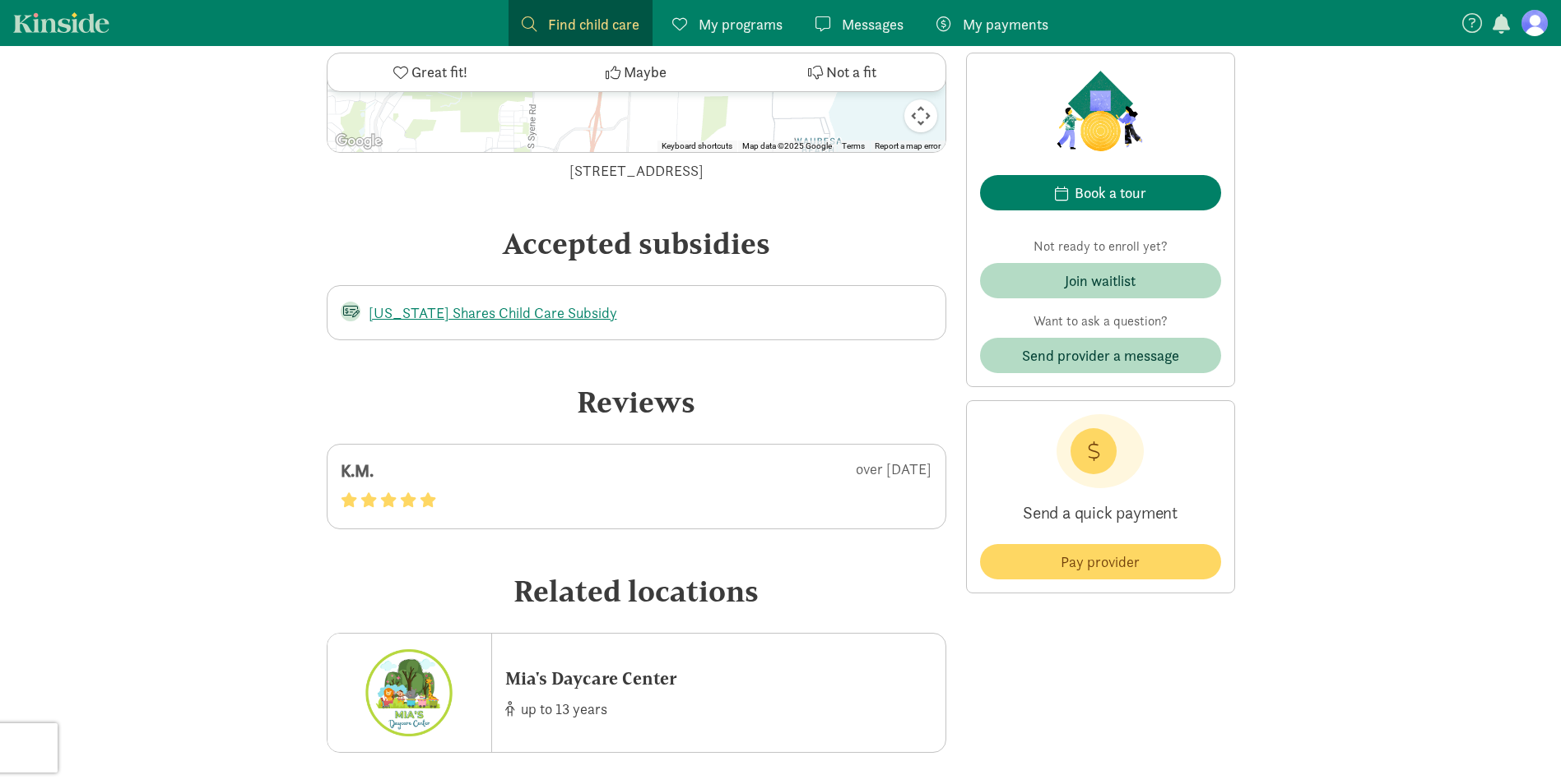
scroll to position [2220, 0]
